Goal: Information Seeking & Learning: Learn about a topic

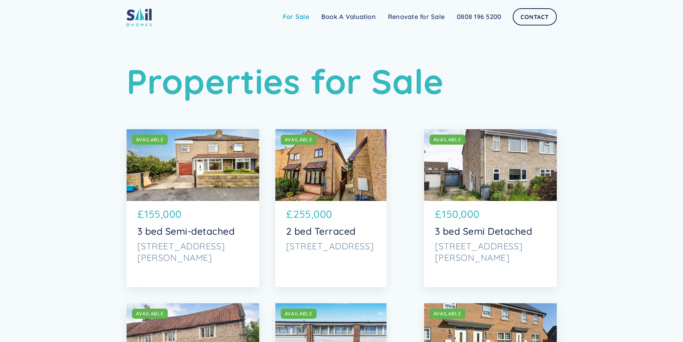
click at [297, 15] on link "For Sale" at bounding box center [296, 17] width 38 height 14
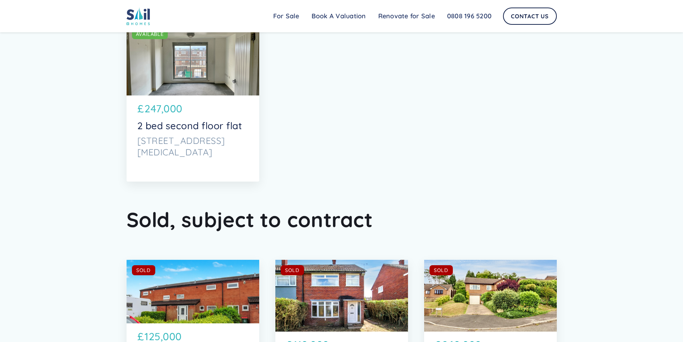
scroll to position [3057, 0]
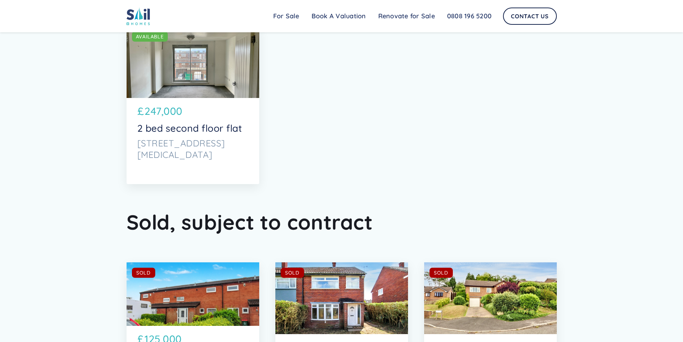
click at [170, 283] on div "SOLD AVAILABLE" at bounding box center [192, 293] width 133 height 63
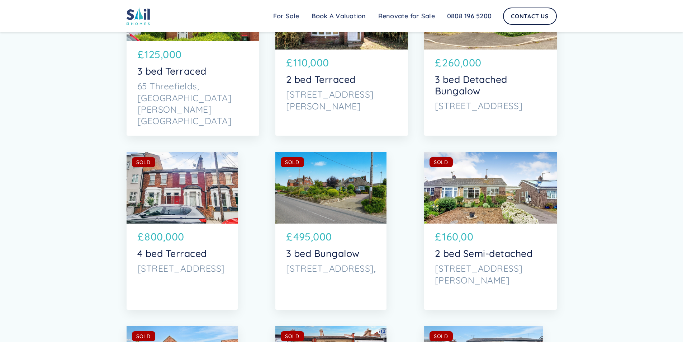
scroll to position [3380, 0]
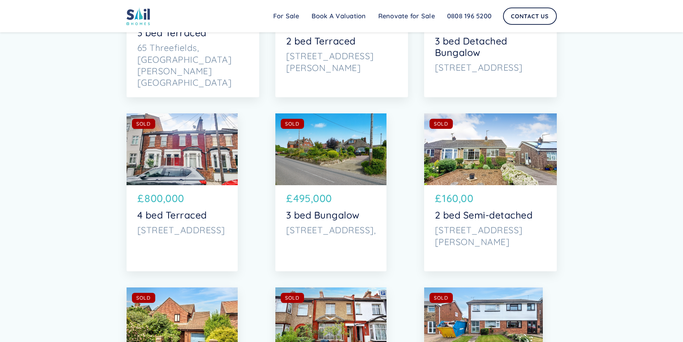
click at [197, 151] on div "SOLD AVAILABLE" at bounding box center [181, 149] width 111 height 72
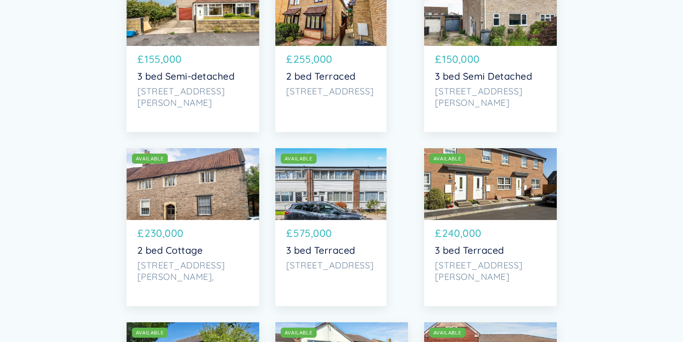
scroll to position [0, 0]
